Goal: Transaction & Acquisition: Book appointment/travel/reservation

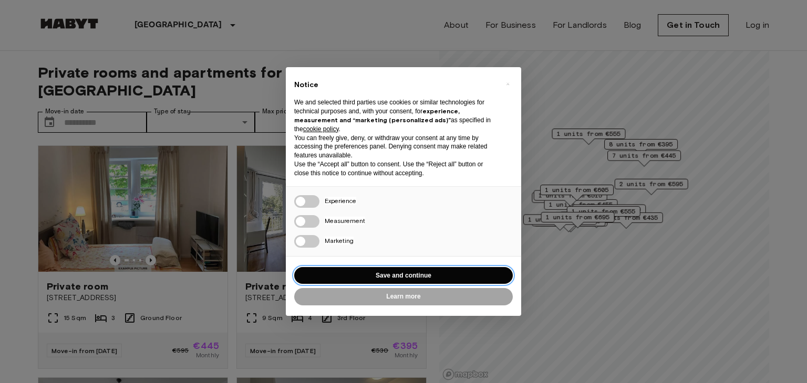
click at [449, 273] on button "Save and continue" at bounding box center [403, 275] width 218 height 17
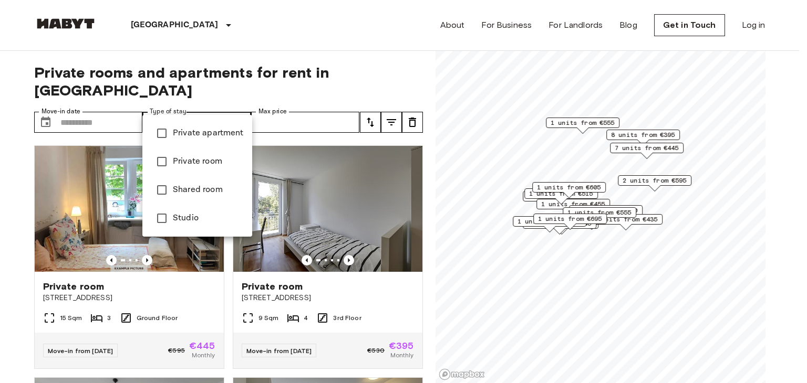
click at [189, 130] on span "Private apartment" at bounding box center [208, 133] width 71 height 13
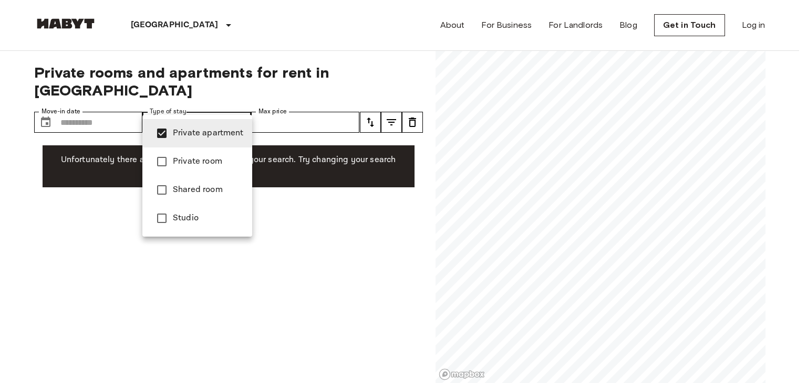
click at [303, 187] on div at bounding box center [403, 191] width 807 height 383
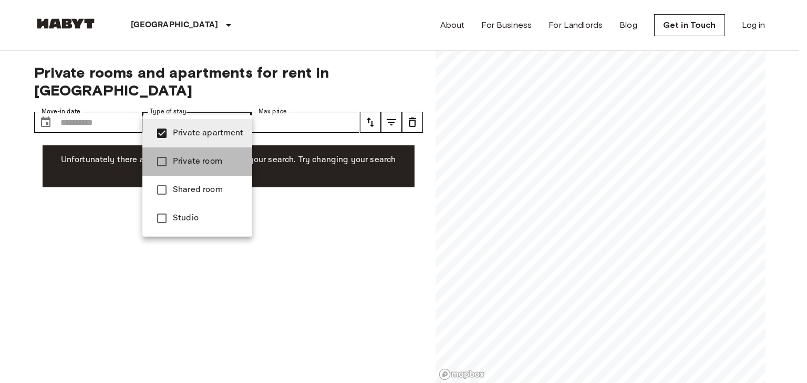
click at [187, 164] on span "Private room" at bounding box center [208, 161] width 71 height 13
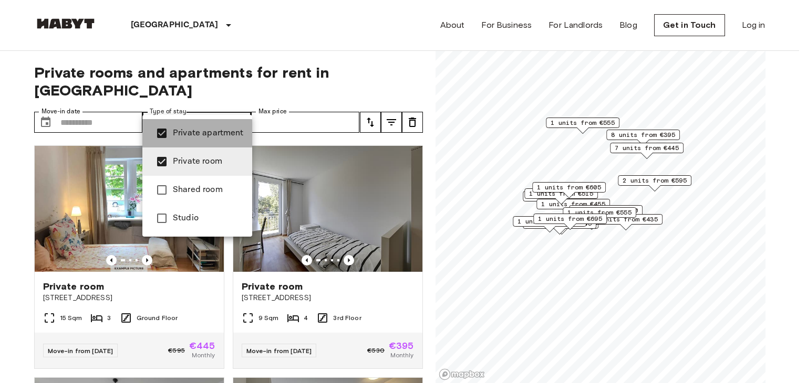
click at [190, 134] on span "Private apartment" at bounding box center [208, 133] width 71 height 13
type input "**********"
click at [398, 24] on div at bounding box center [403, 191] width 807 height 383
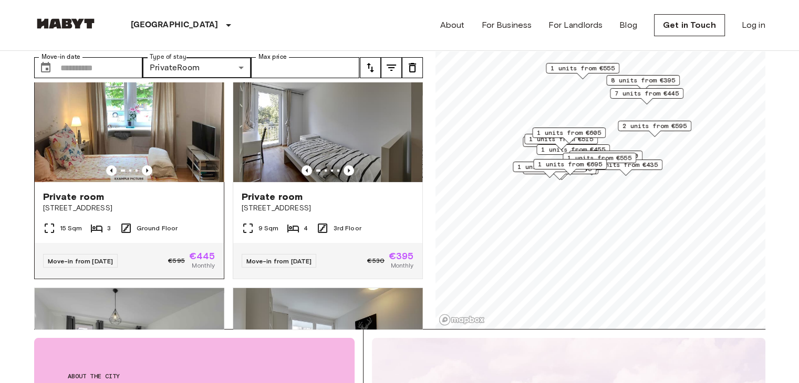
scroll to position [35, 0]
click at [145, 166] on icon "Previous image" at bounding box center [147, 171] width 11 height 11
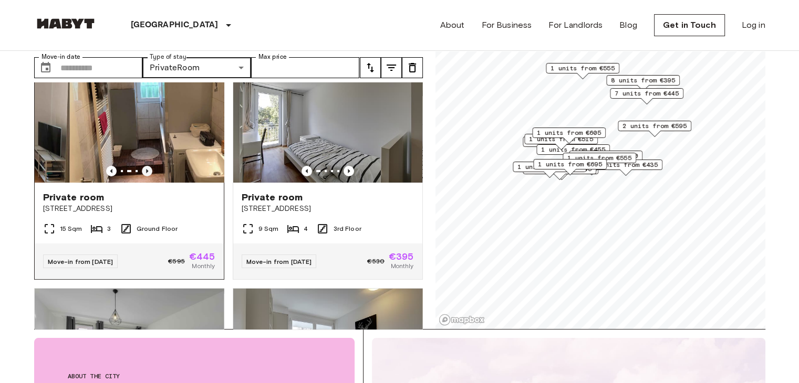
scroll to position [0, 0]
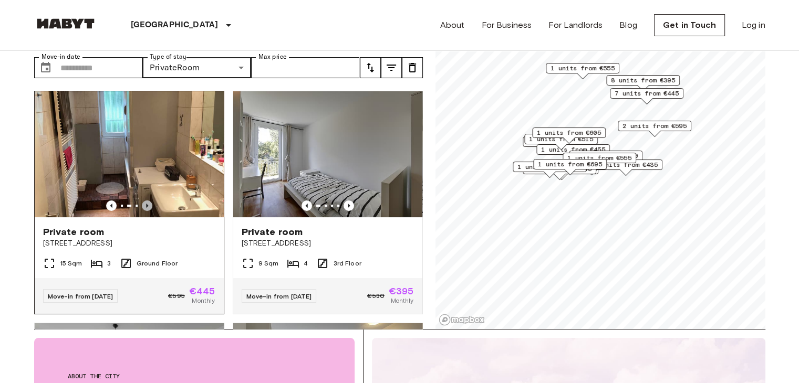
click at [146, 204] on icon "Previous image" at bounding box center [147, 206] width 2 height 4
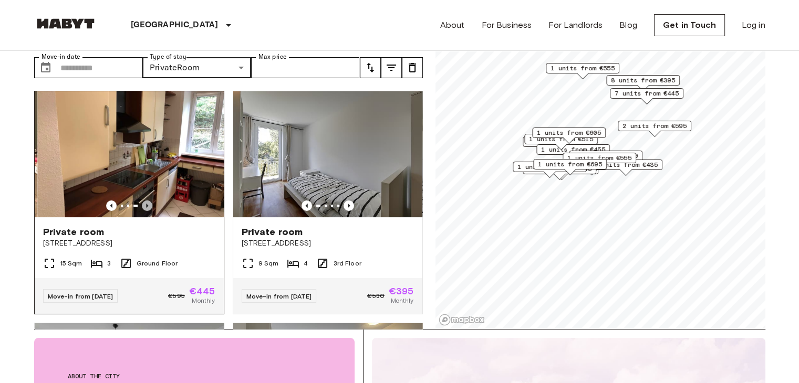
click at [146, 204] on icon "Previous image" at bounding box center [147, 206] width 2 height 4
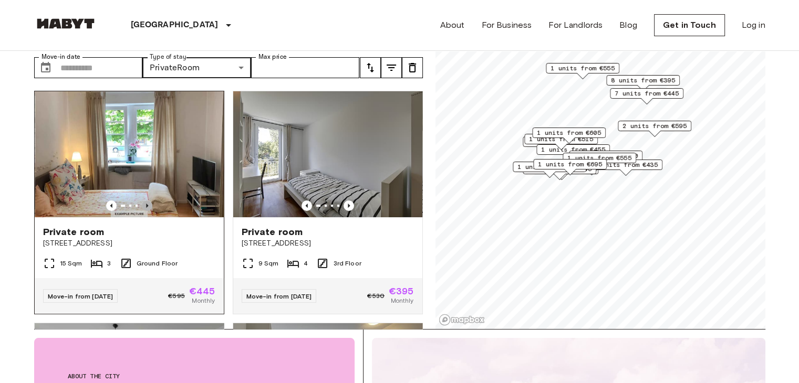
click at [146, 204] on icon "Previous image" at bounding box center [147, 206] width 2 height 4
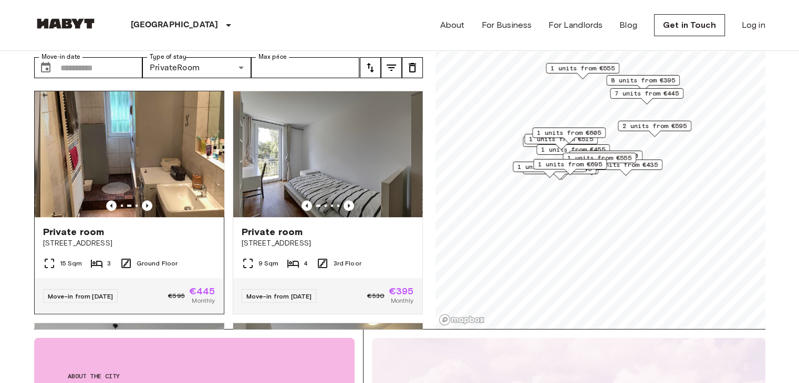
click at [120, 226] on div "Private room" at bounding box center [129, 232] width 172 height 13
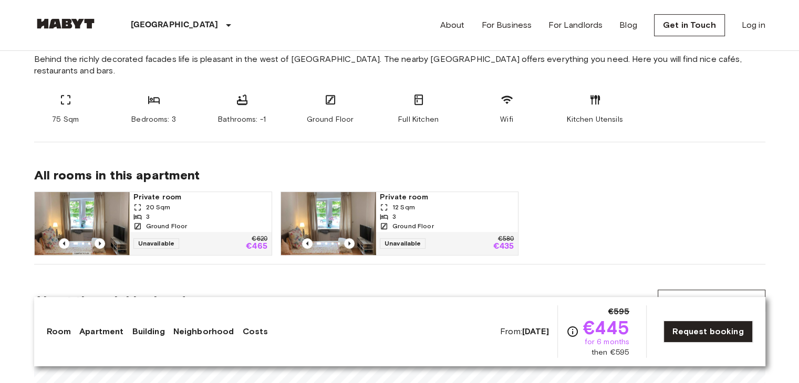
scroll to position [517, 0]
